Goal: Task Accomplishment & Management: Use online tool/utility

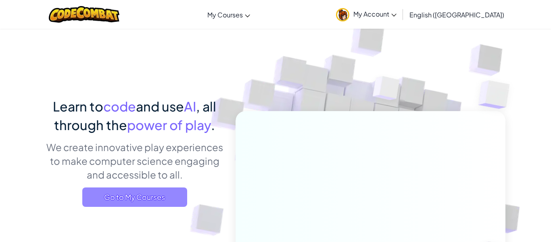
click at [174, 199] on span "Go to My Courses" at bounding box center [134, 196] width 105 height 19
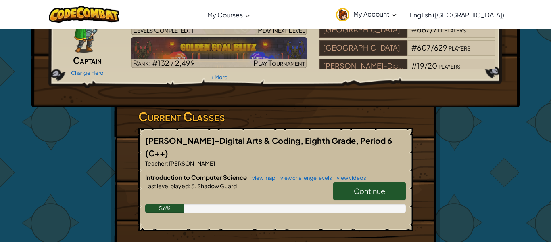
scroll to position [60, 0]
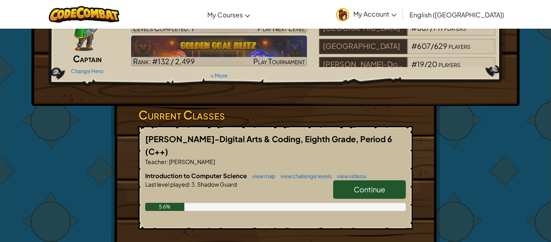
click at [397, 184] on link "Continue" at bounding box center [369, 189] width 73 height 19
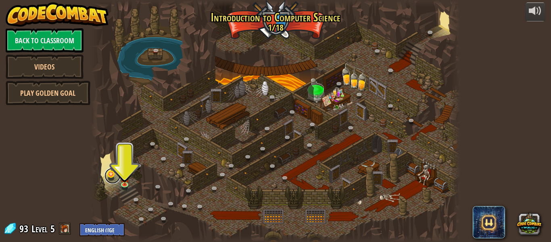
click at [112, 175] on link at bounding box center [113, 175] width 16 height 16
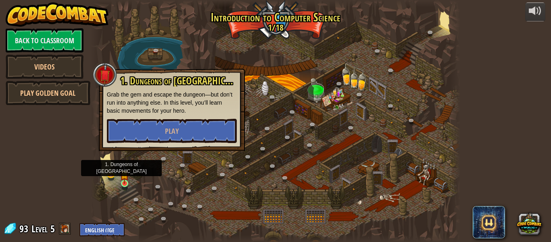
click at [129, 180] on img at bounding box center [124, 173] width 8 height 19
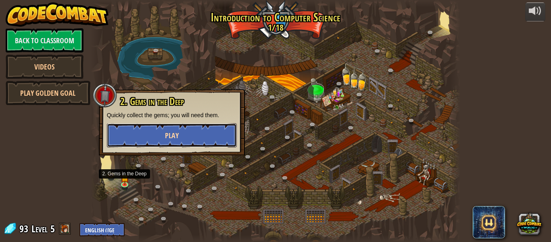
click at [152, 140] on button "Play" at bounding box center [172, 135] width 130 height 24
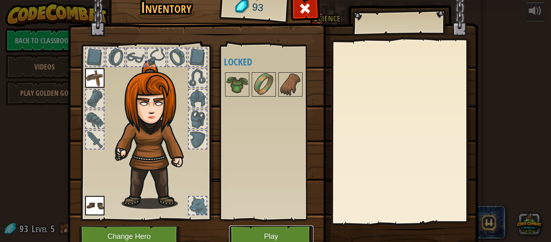
click at [261, 229] on button "Play" at bounding box center [271, 236] width 84 height 22
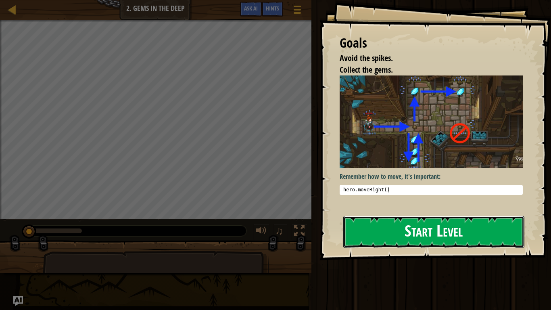
click at [429, 236] on button "Start Level" at bounding box center [433, 232] width 181 height 32
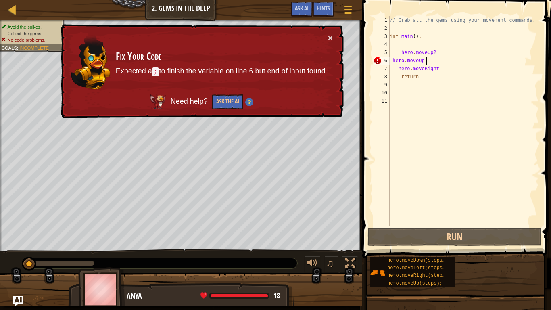
click at [442, 62] on div "// Grab all the gems using your movement commands. int main ( ) ; hero . moveUp…" at bounding box center [463, 129] width 151 height 226
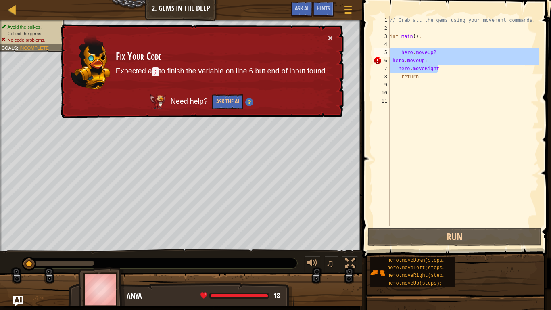
drag, startPoint x: 446, startPoint y: 69, endPoint x: 388, endPoint y: 52, distance: 59.9
click at [388, 52] on div "hero.moveUp; 1 2 3 4 5 6 7 8 9 10 11 // Grab all the gems using your movement c…" at bounding box center [455, 121] width 167 height 210
type textarea "hero.moveUp2 hero.moveUp;"
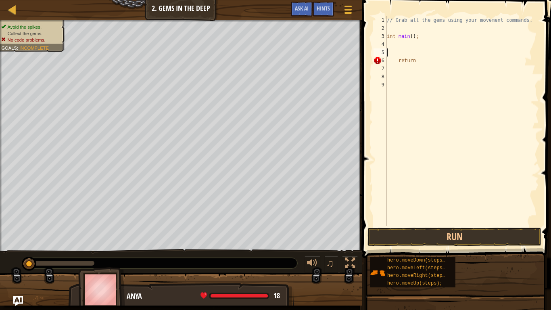
click at [398, 46] on div "// Grab all the gems using your movement commands. int main ( ) ; return" at bounding box center [462, 129] width 154 height 226
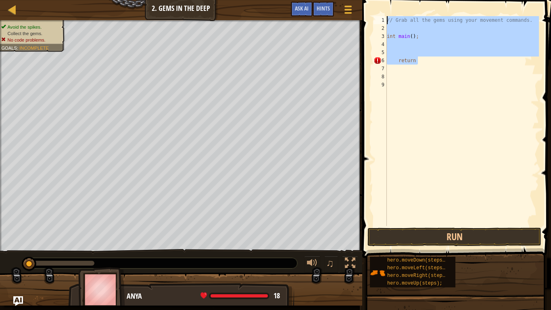
drag, startPoint x: 424, startPoint y: 63, endPoint x: 384, endPoint y: 20, distance: 58.8
click at [384, 20] on div "1 2 3 4 5 6 7 8 9 // Grab all the gems using your movement commands. int main (…" at bounding box center [455, 121] width 167 height 210
type textarea "// Grab all the gems using your movement commands."
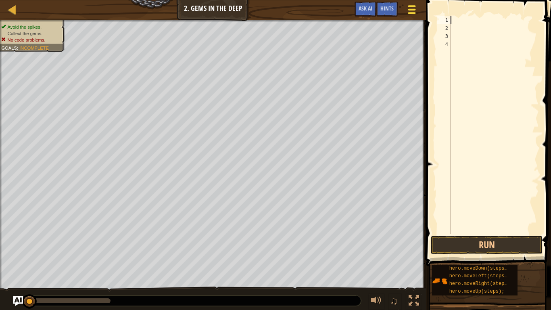
click at [410, 9] on span at bounding box center [412, 10] width 8 height 2
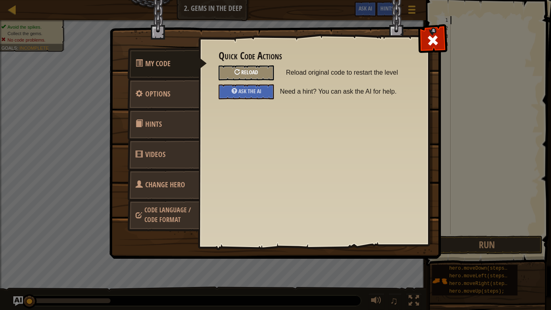
click at [231, 72] on div "Reload" at bounding box center [246, 72] width 55 height 15
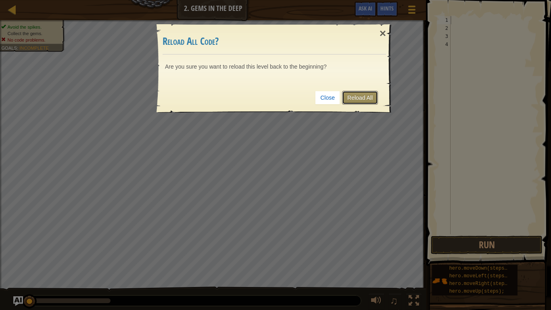
click at [368, 96] on link "Reload All" at bounding box center [360, 98] width 36 height 14
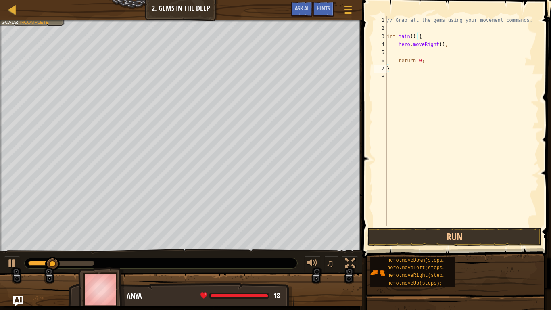
click at [458, 45] on div "// Grab all the gems using your movement commands. int main ( ) { hero . moveRi…" at bounding box center [462, 129] width 154 height 226
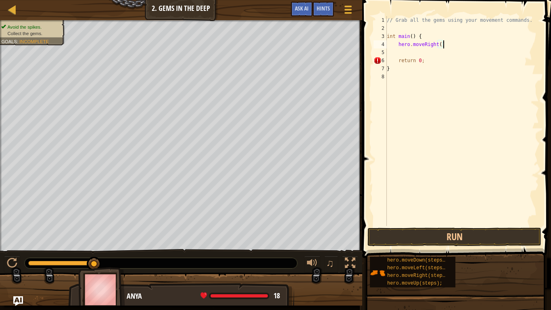
type textarea "hero.moveRight();"
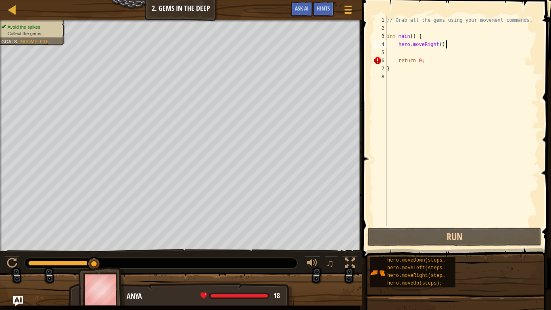
scroll to position [4, 8]
click at [430, 53] on div "// Grab all the gems using your movement commands. int main ( ) { hero . moveRi…" at bounding box center [462, 129] width 154 height 226
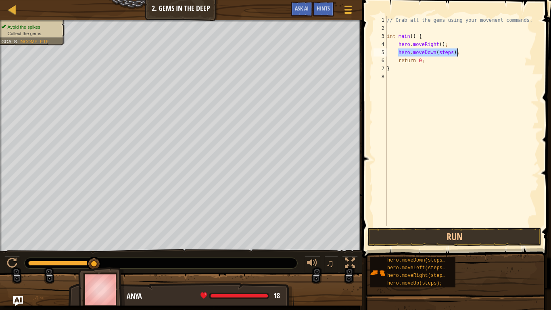
click at [452, 53] on div "// Grab all the gems using your movement commands. int main ( ) { hero . moveRi…" at bounding box center [462, 121] width 154 height 210
type textarea "hero.moveDown();"
click at [476, 50] on div "// Grab all the gems using your movement commands. int main ( ) { hero . moveRi…" at bounding box center [462, 129] width 154 height 226
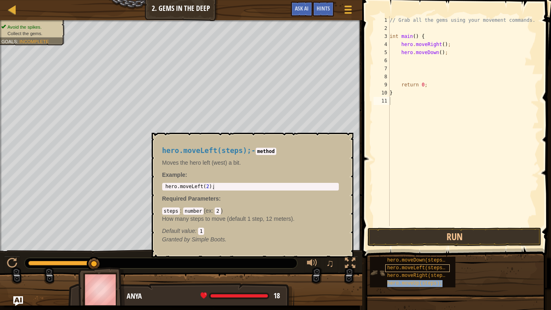
type textarea "hero.moveUp(steps);"
